Goal: Task Accomplishment & Management: Use online tool/utility

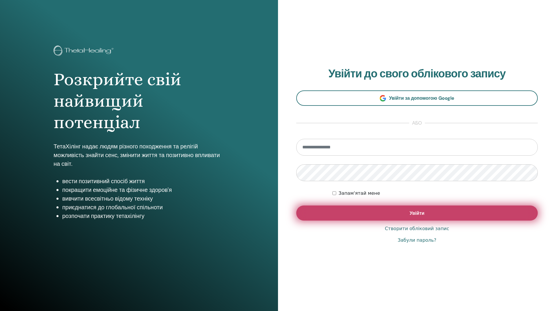
type input "**********"
click at [424, 209] on button "Увійти" at bounding box center [417, 212] width 242 height 15
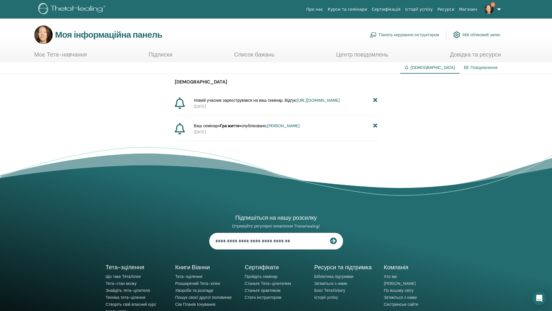
click at [376, 129] on icon at bounding box center [375, 126] width 4 height 6
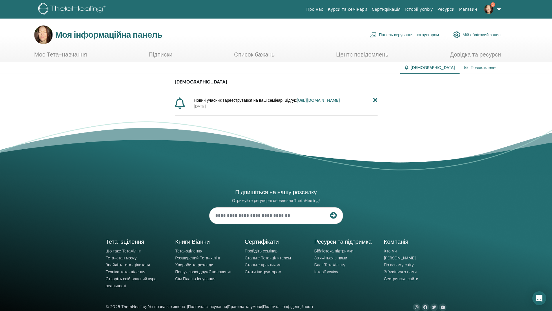
click at [297, 103] on font "https://member.thetahealing.com/instructor/seminar/375848/attendees" at bounding box center [318, 100] width 43 height 5
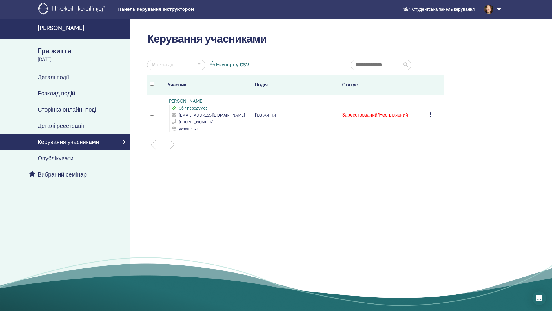
click at [431, 114] on icon at bounding box center [431, 114] width 2 height 5
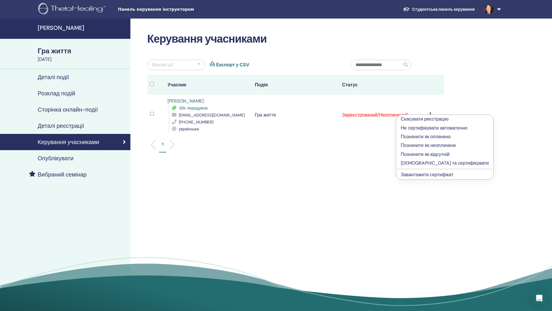
click at [421, 137] on font "Позначити як оплачено" at bounding box center [426, 137] width 50 height 6
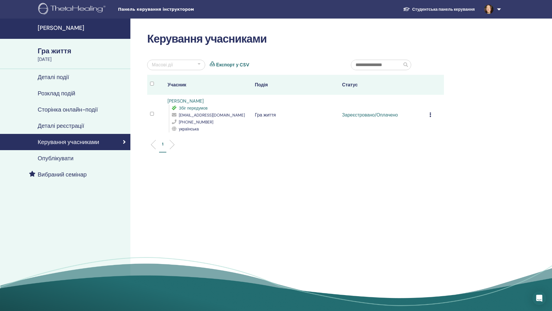
click at [435, 7] on font "Студентська панель керування" at bounding box center [443, 9] width 63 height 5
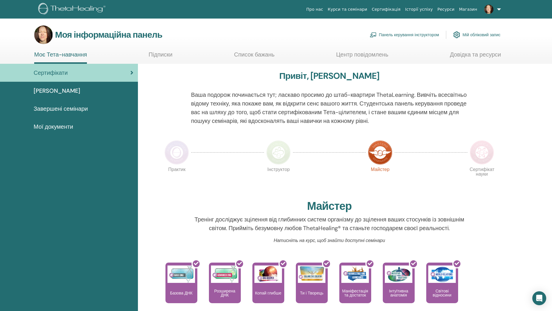
click at [399, 34] on font "Панель керування інструктором" at bounding box center [409, 34] width 60 height 5
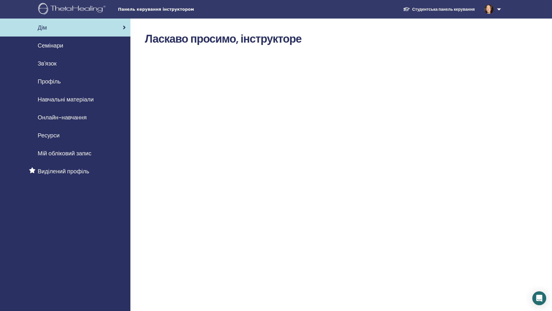
click at [58, 47] on font "Семінари" at bounding box center [51, 46] width 26 height 8
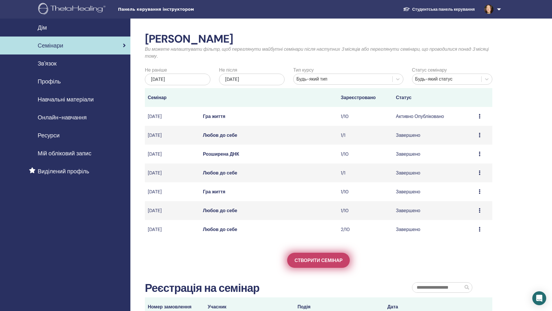
click at [301, 258] on font "Створити семінар" at bounding box center [318, 260] width 48 height 6
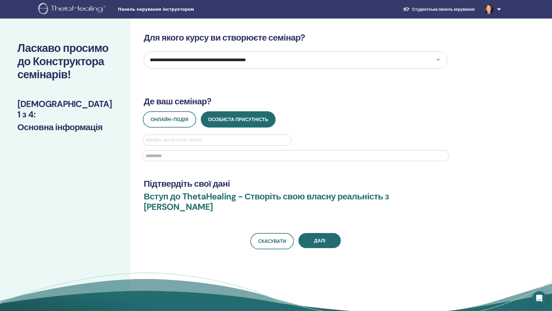
click at [439, 60] on select "**********" at bounding box center [296, 60] width 304 height 17
select select "*"
click at [144, 52] on select "**********" at bounding box center [296, 60] width 304 height 17
click at [191, 124] on button "Онлайн-подія" at bounding box center [169, 119] width 53 height 16
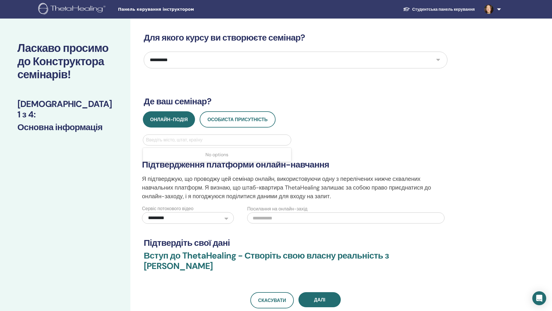
click at [190, 138] on div at bounding box center [217, 140] width 142 height 8
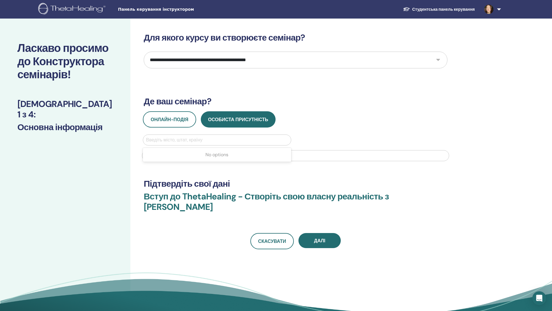
click at [169, 141] on div at bounding box center [217, 140] width 142 height 8
type input "*"
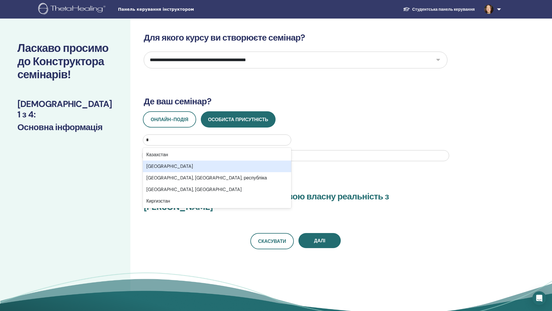
click at [156, 166] on div "[GEOGRAPHIC_DATA]" at bounding box center [217, 167] width 148 height 12
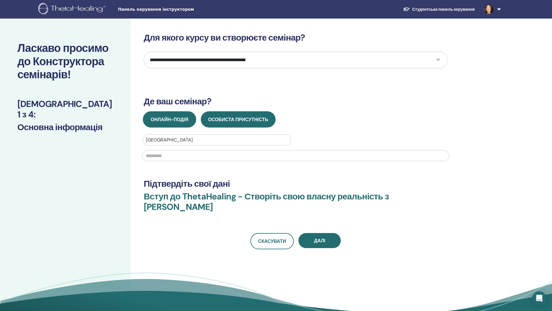
click at [176, 120] on font "Онлайн-подія" at bounding box center [170, 120] width 38 height 6
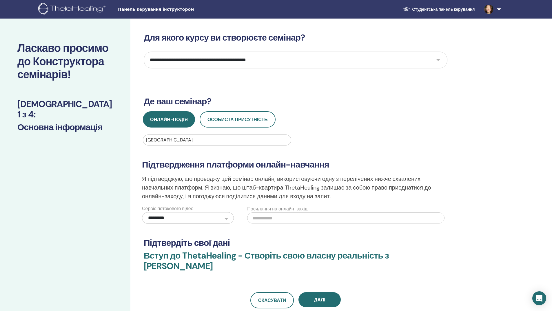
click at [438, 59] on select "**********" at bounding box center [296, 60] width 304 height 17
select select "*"
click at [144, 52] on select "**********" at bounding box center [296, 60] width 304 height 17
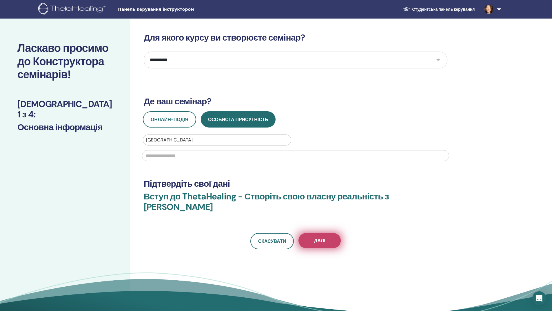
click at [314, 240] on button "Далі" at bounding box center [320, 240] width 42 height 15
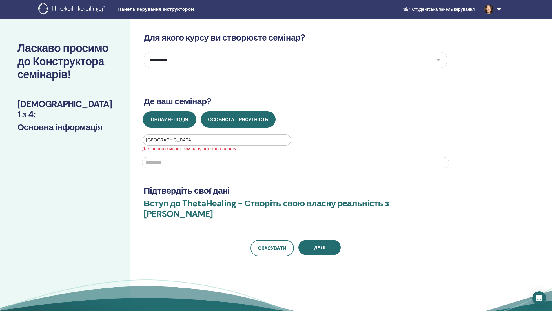
click at [163, 121] on font "Онлайн-подія" at bounding box center [170, 120] width 38 height 6
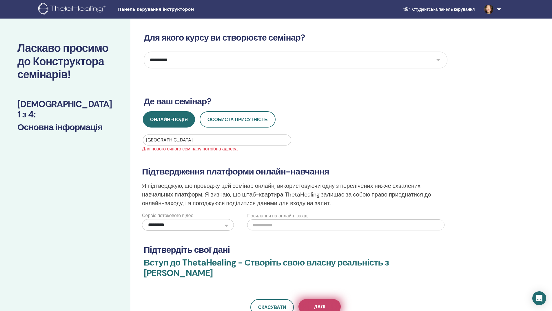
click at [325, 306] on button "Далі" at bounding box center [320, 306] width 42 height 15
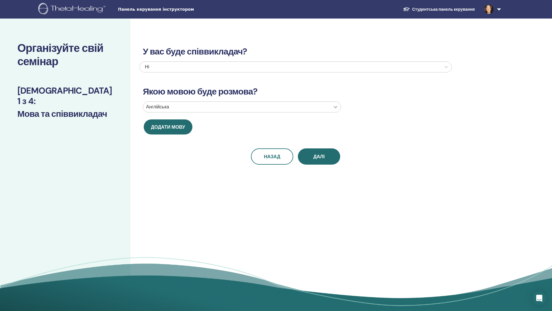
click at [335, 110] on div at bounding box center [335, 107] width 10 height 10
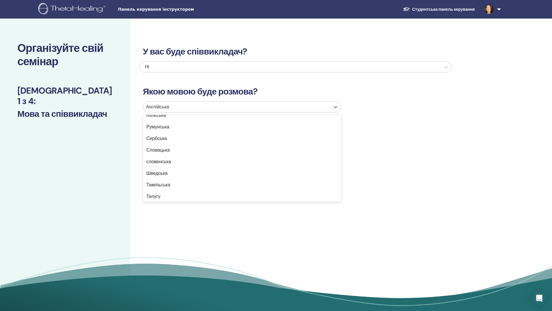
scroll to position [460, 0]
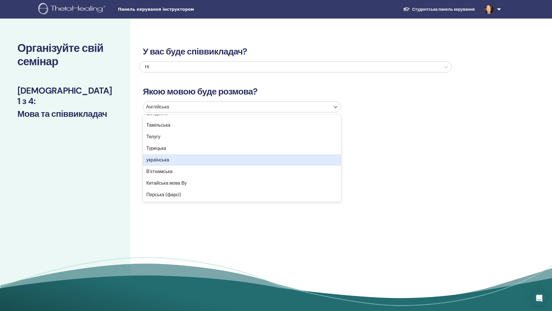
click at [172, 159] on div "українська" at bounding box center [242, 160] width 198 height 12
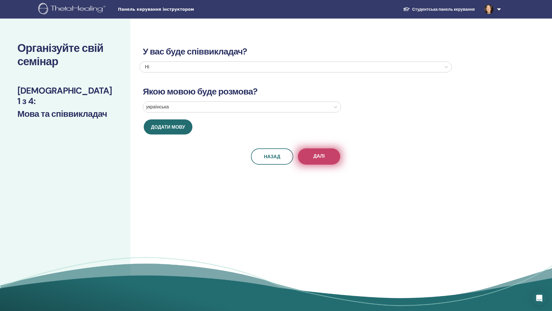
click at [331, 155] on button "Далі" at bounding box center [319, 156] width 42 height 16
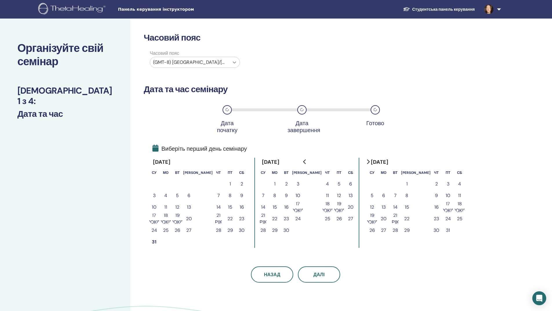
click at [235, 61] on icon at bounding box center [235, 62] width 6 height 6
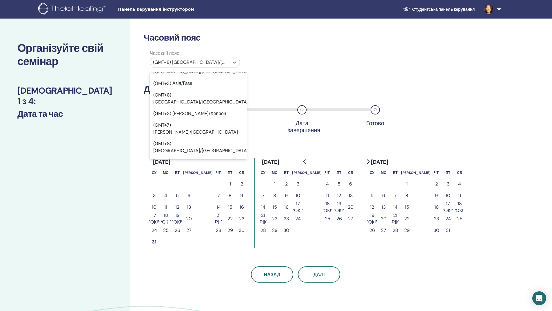
scroll to position [5363, 0]
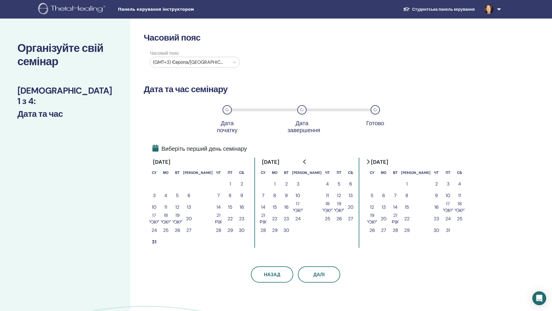
click at [333, 184] on button "5" at bounding box center [339, 184] width 12 height 12
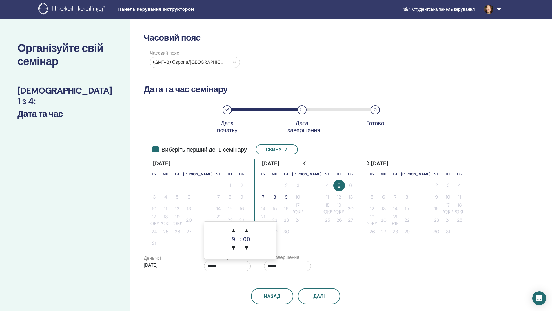
click at [218, 268] on input "*****" at bounding box center [227, 266] width 47 height 10
click at [234, 248] on font "▼" at bounding box center [233, 248] width 3 height 6
type input "*****"
click at [262, 197] on font "7" at bounding box center [263, 197] width 3 height 6
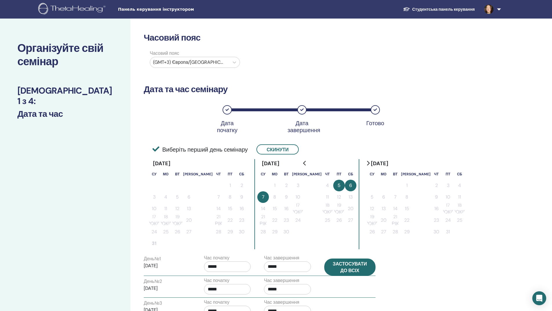
click at [334, 266] on font "Застосувати до всіх" at bounding box center [350, 267] width 34 height 13
type input "*****"
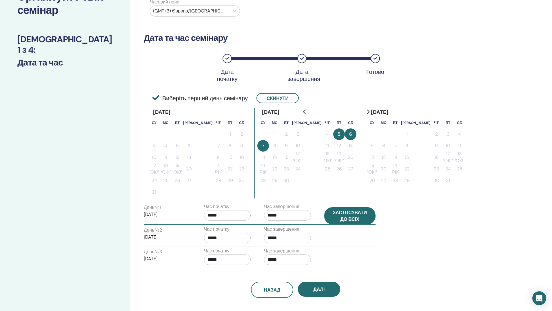
scroll to position [145, 0]
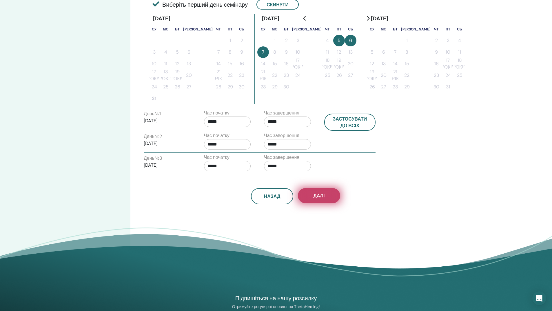
click at [312, 199] on button "Далі" at bounding box center [319, 195] width 42 height 15
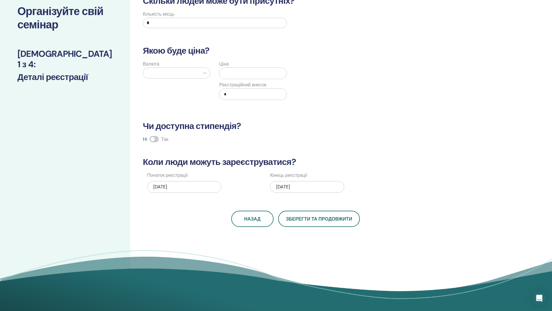
scroll to position [29, 0]
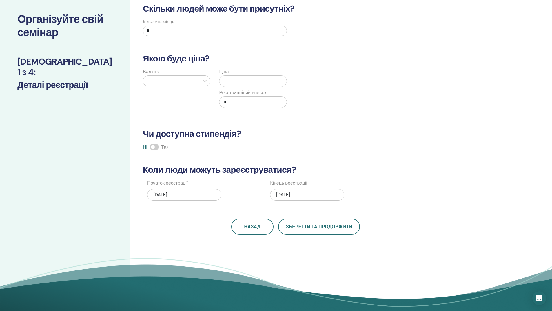
click at [168, 31] on input "*" at bounding box center [215, 31] width 144 height 10
type input "**"
click at [208, 81] on div at bounding box center [205, 81] width 10 height 10
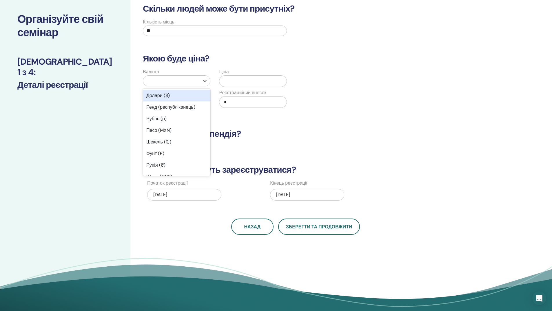
click at [179, 94] on div "Долари ($)" at bounding box center [177, 96] width 68 height 12
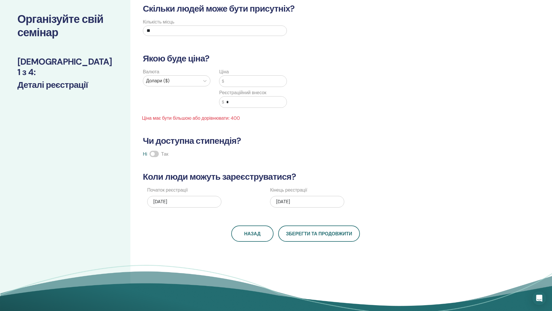
click at [223, 83] on font "$" at bounding box center [223, 81] width 2 height 5
click at [226, 81] on input "text" at bounding box center [255, 81] width 63 height 11
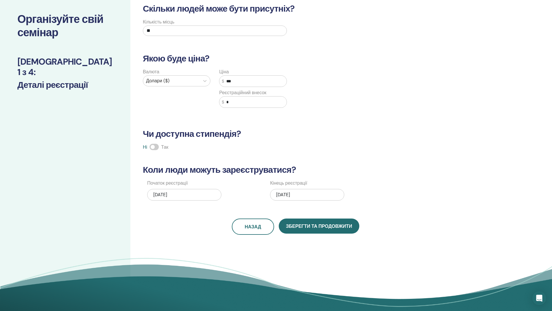
type input "***"
click at [152, 148] on span at bounding box center [154, 147] width 9 height 6
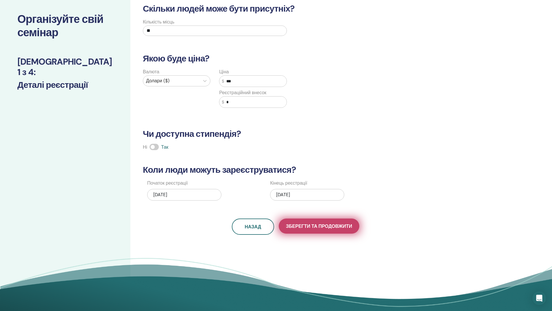
click at [315, 229] on font "Зберегти та продовжити" at bounding box center [319, 226] width 66 height 6
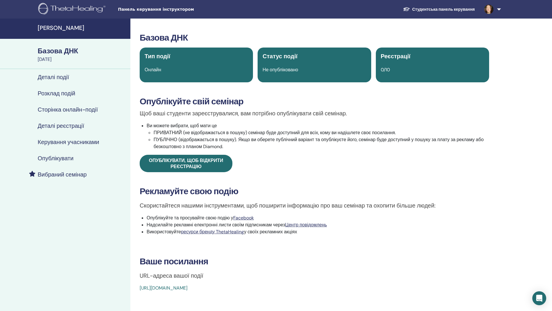
drag, startPoint x: 138, startPoint y: 288, endPoint x: 275, endPoint y: 282, distance: 137.5
click at [275, 282] on div "Базова ДНК Тип події Онлайн Статус події Не опубліковано Реєстрації 0/10 Опублі…" at bounding box center [314, 161] width 361 height 259
copy font "https://www.thetahealing.com/seminar-376192-details.html"
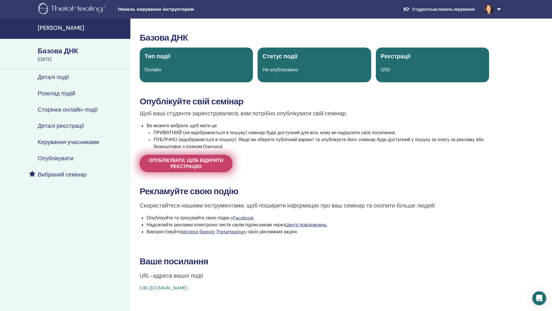
click at [218, 166] on span "Опублікувати, щоб відкрити реєстрацію" at bounding box center [186, 163] width 78 height 12
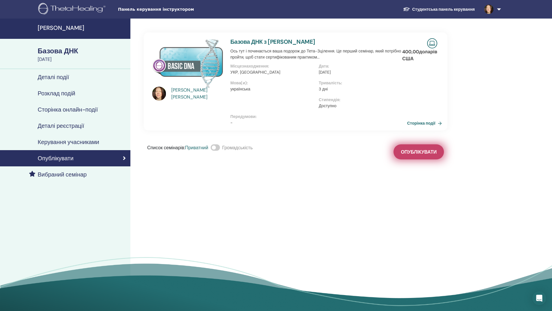
click at [430, 151] on font "Опублікувати" at bounding box center [419, 152] width 36 height 6
